Goal: Book appointment/travel/reservation

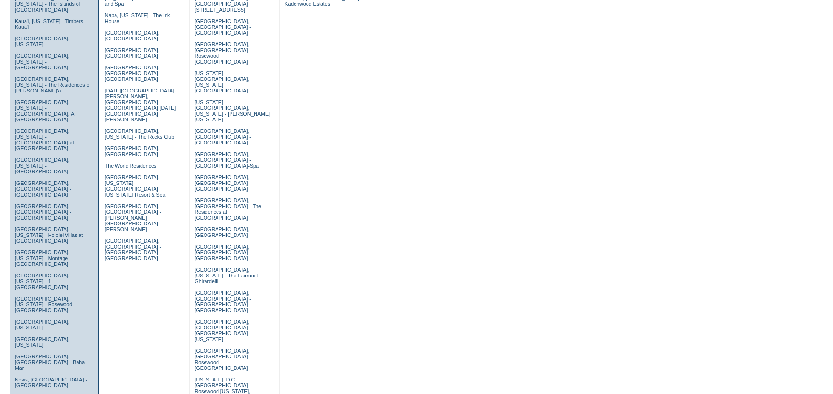
scroll to position [481, 0]
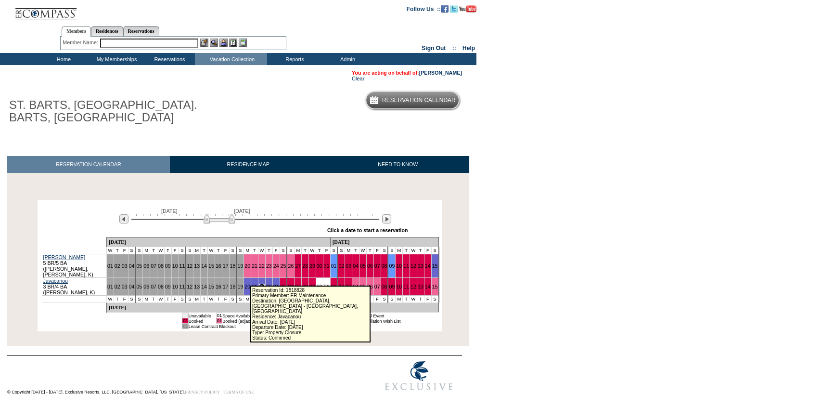
click at [259, 284] on link "22" at bounding box center [262, 287] width 6 height 6
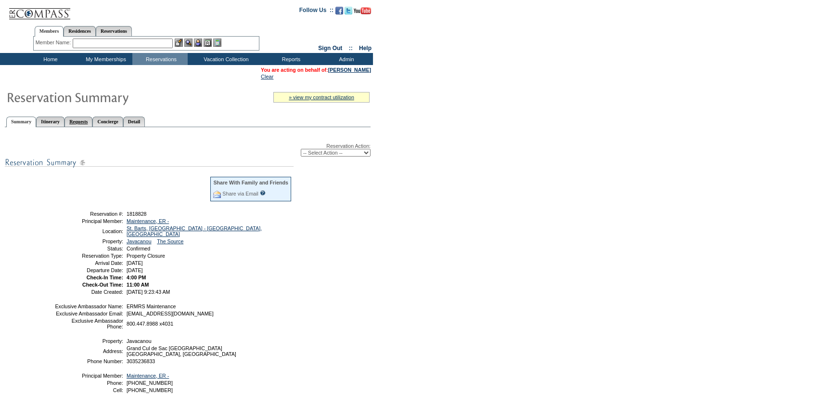
click at [92, 122] on link "Requests" at bounding box center [79, 122] width 28 height 10
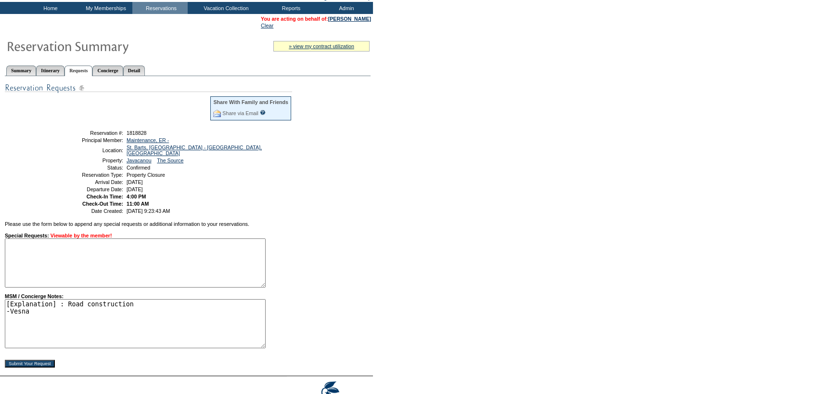
scroll to position [91, 0]
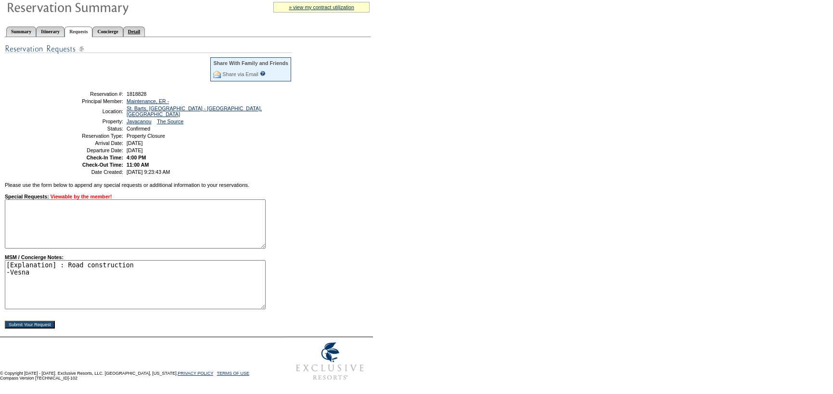
click at [145, 27] on link "Detail" at bounding box center [134, 31] width 22 height 10
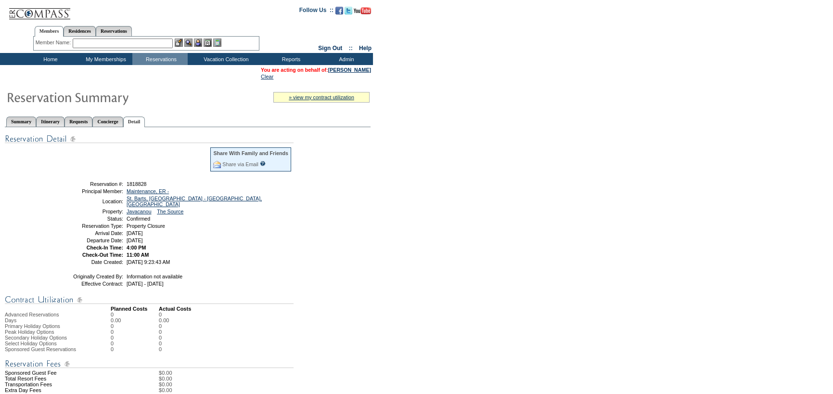
click at [93, 47] on input "text" at bounding box center [123, 44] width 100 height 10
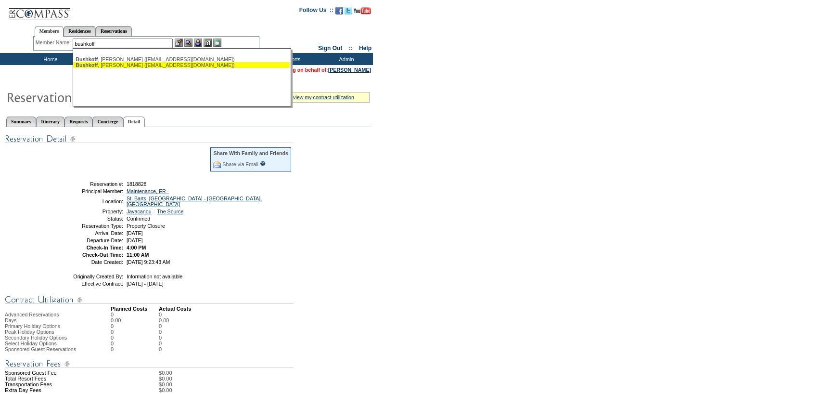
click at [191, 68] on ul "[PERSON_NAME] ([EMAIL_ADDRESS][DOMAIN_NAME]) [PERSON_NAME] ([EMAIL_ADDRESS][DOM…" at bounding box center [181, 62] width 217 height 16
click at [181, 67] on div "[PERSON_NAME] ([EMAIL_ADDRESS][DOMAIN_NAME])" at bounding box center [182, 65] width 212 height 6
type input "[PERSON_NAME] ([EMAIL_ADDRESS][DOMAIN_NAME])"
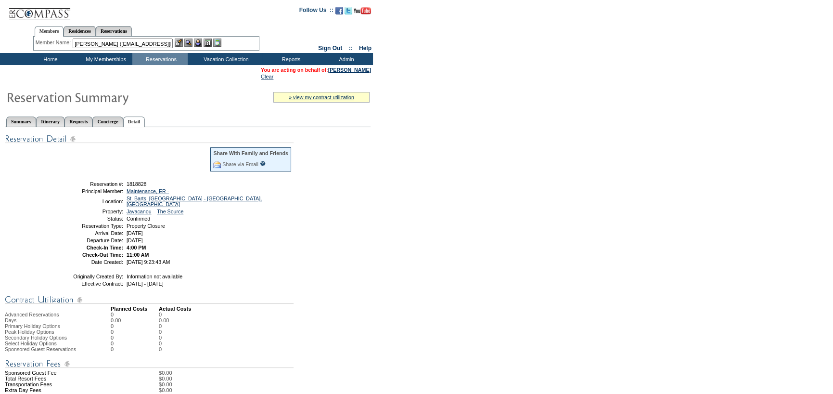
click at [201, 43] on img at bounding box center [198, 43] width 8 height 8
click at [190, 41] on img at bounding box center [188, 43] width 8 height 8
